Goal: Transaction & Acquisition: Download file/media

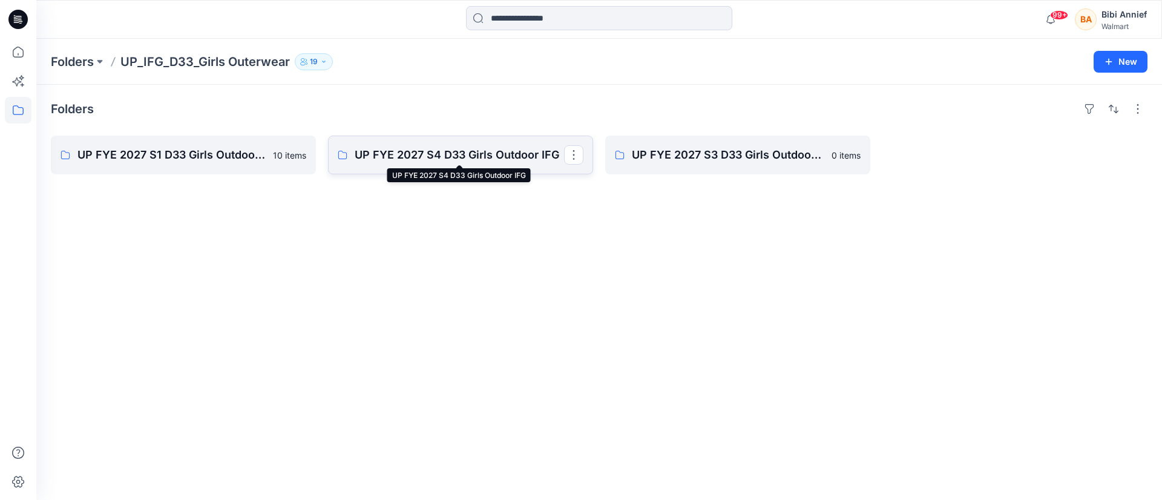
click at [454, 158] on p "UP FYE 2027 S4 D33 Girls Outdoor IFG" at bounding box center [459, 154] width 209 height 17
click at [96, 153] on p "UP FYE 2027 S1 D33 Girls Outdoor IFG" at bounding box center [181, 154] width 209 height 17
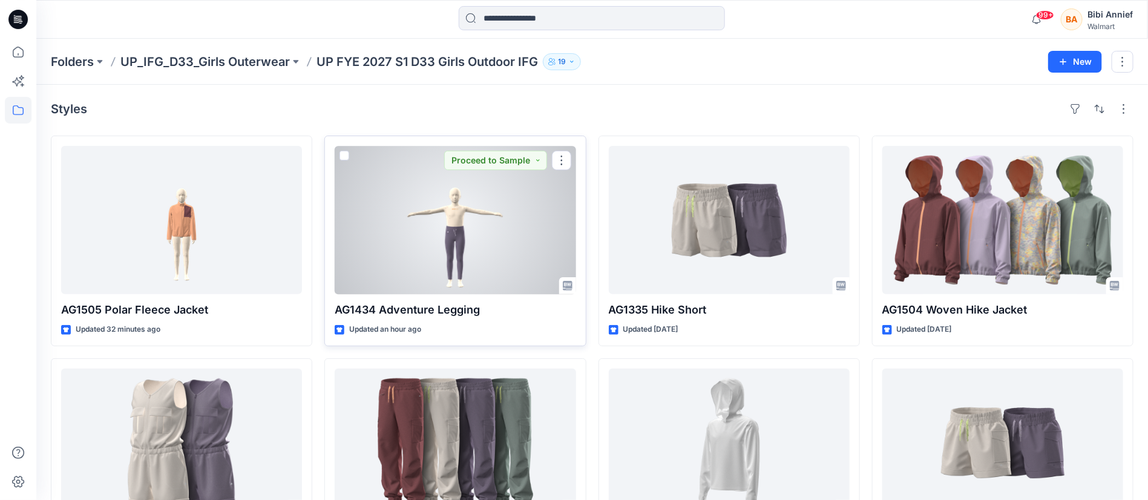
click at [454, 235] on div at bounding box center [455, 220] width 241 height 148
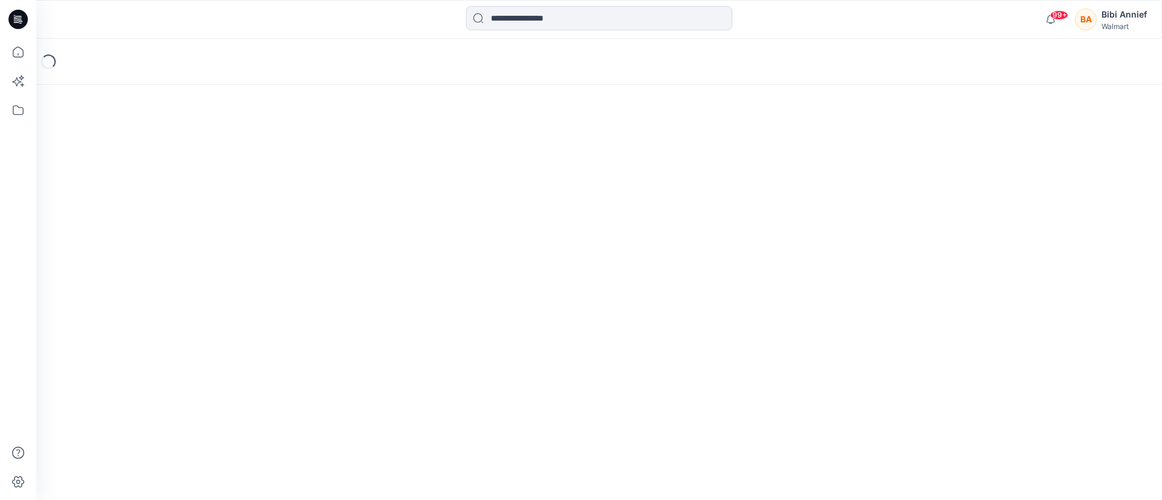
click at [454, 235] on div "Loading..." at bounding box center [599, 269] width 1126 height 461
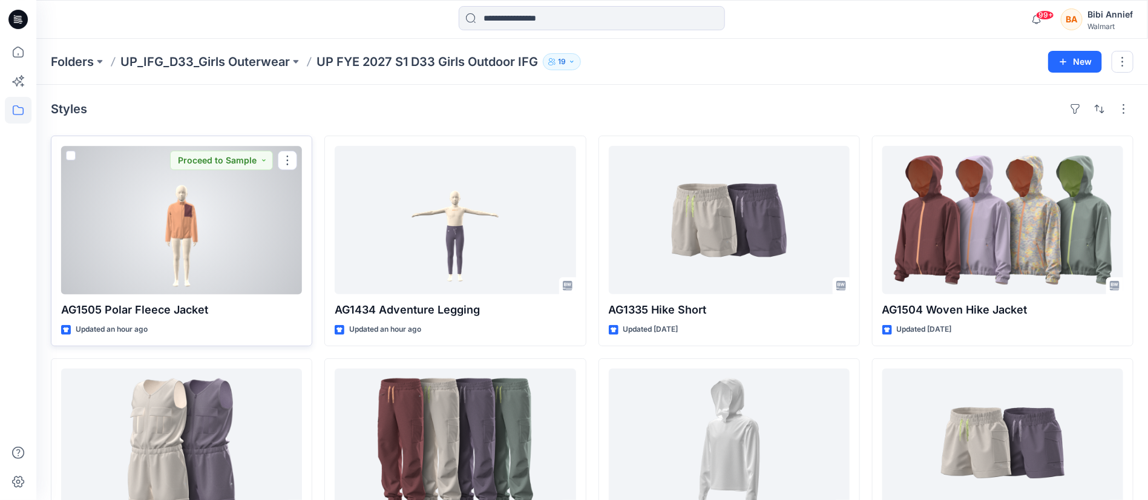
click at [215, 220] on div at bounding box center [181, 220] width 241 height 148
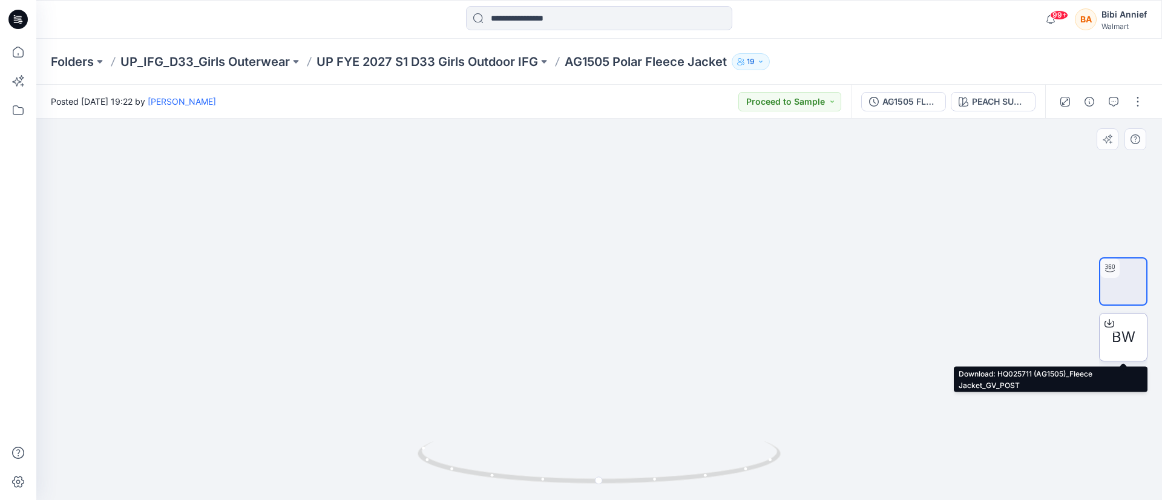
click at [1120, 334] on span "BW" at bounding box center [1124, 337] width 24 height 22
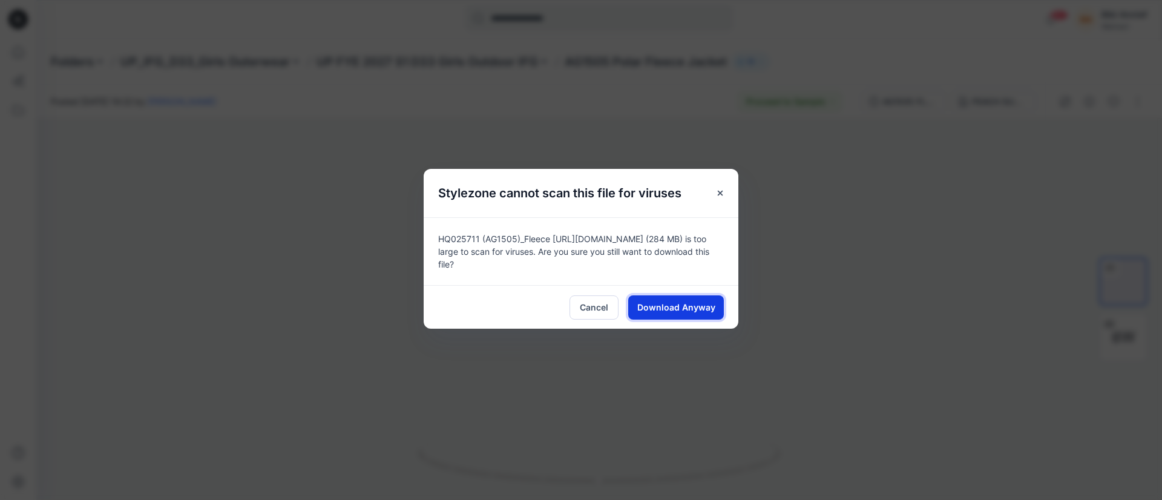
click at [658, 305] on span "Download Anyway" at bounding box center [676, 307] width 78 height 13
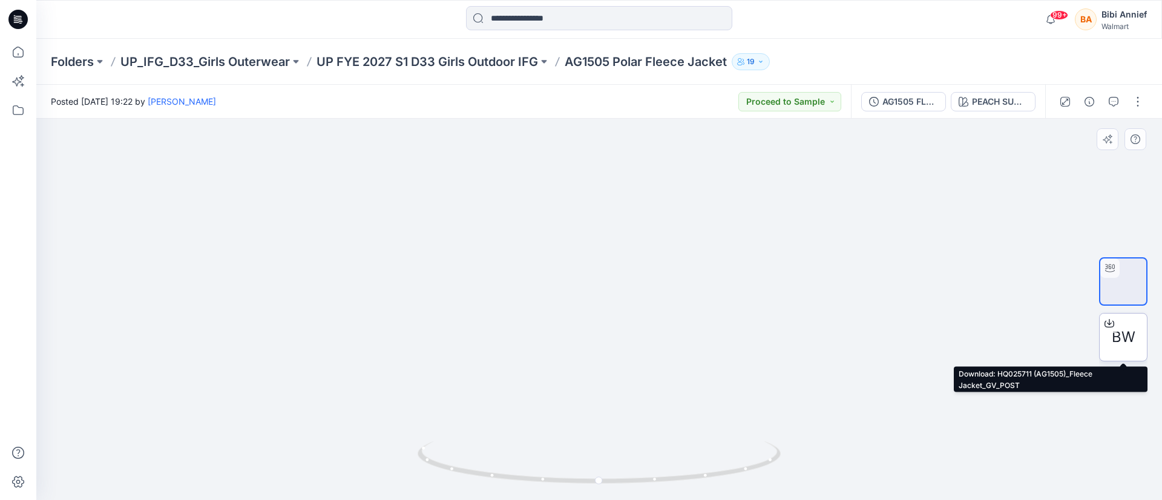
click at [1132, 338] on span "BW" at bounding box center [1124, 337] width 24 height 22
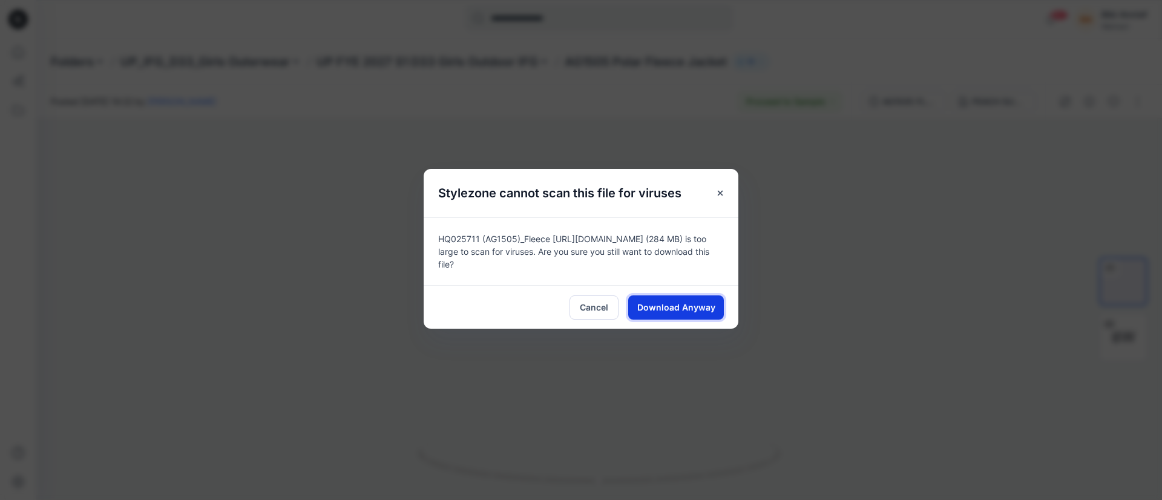
click at [668, 304] on span "Download Anyway" at bounding box center [676, 307] width 78 height 13
